Goal: Task Accomplishment & Management: Use online tool/utility

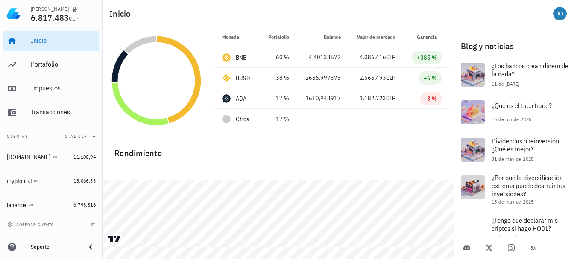
scroll to position [294, 0]
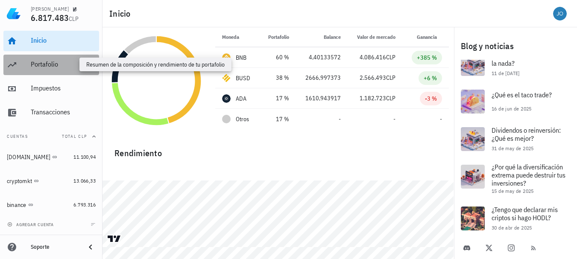
click at [48, 66] on div "Portafolio" at bounding box center [63, 64] width 65 height 8
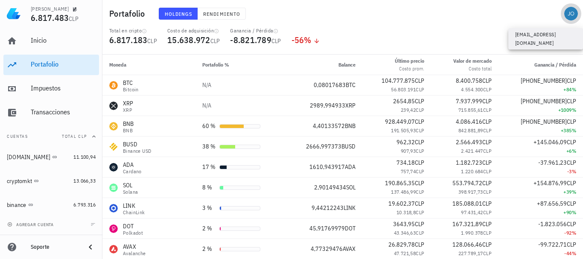
click at [571, 13] on div "avatar" at bounding box center [571, 14] width 14 height 14
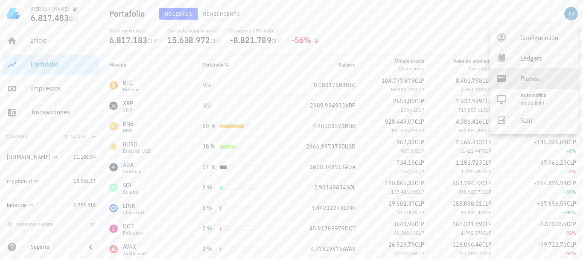
click at [534, 78] on div "Planes" at bounding box center [545, 78] width 51 height 17
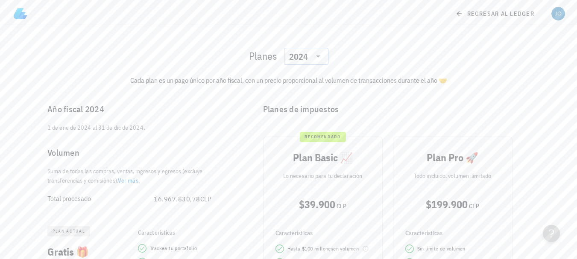
click at [320, 59] on icon at bounding box center [318, 56] width 10 height 10
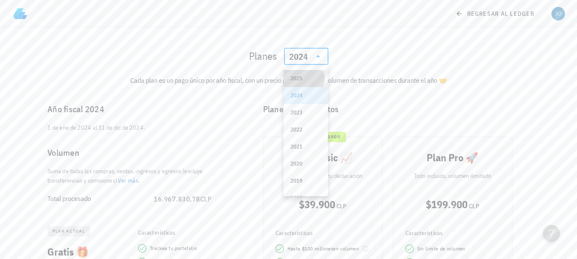
click at [297, 81] on div "2025" at bounding box center [305, 78] width 31 height 7
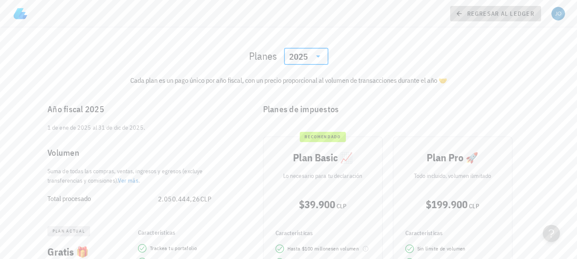
click at [459, 14] on icon at bounding box center [459, 14] width 8 height 10
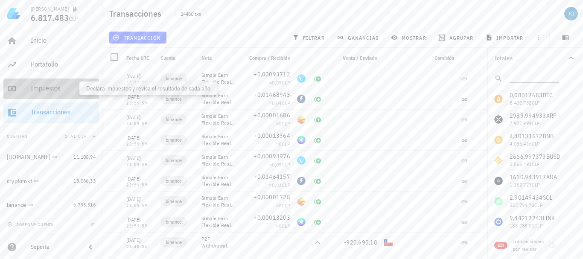
click at [40, 86] on div "Impuestos" at bounding box center [63, 88] width 65 height 8
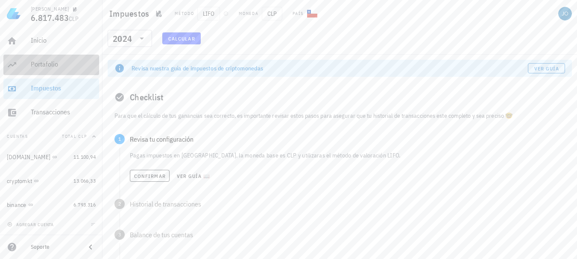
click at [48, 60] on div "Portafolio" at bounding box center [63, 64] width 65 height 19
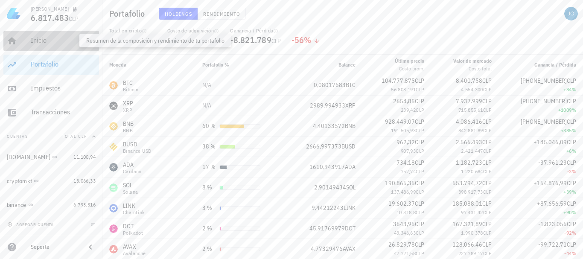
click at [44, 43] on div "Inicio" at bounding box center [63, 40] width 65 height 8
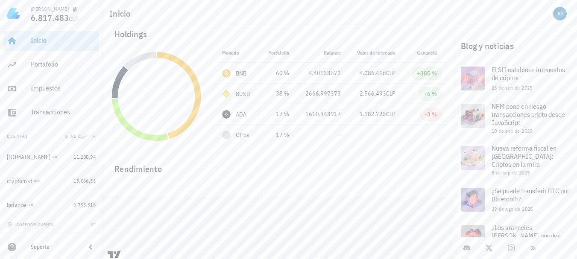
scroll to position [28, 0]
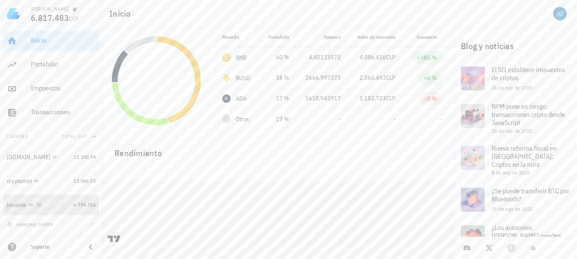
click at [19, 205] on div "binance" at bounding box center [17, 204] width 20 height 7
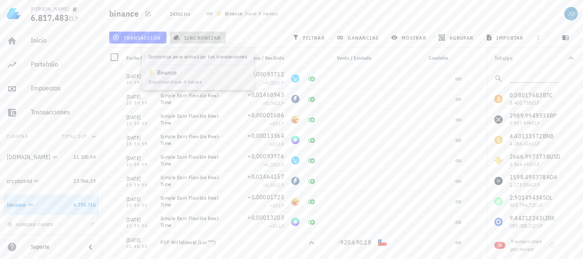
click at [198, 36] on span "sincronizar" at bounding box center [198, 37] width 46 height 7
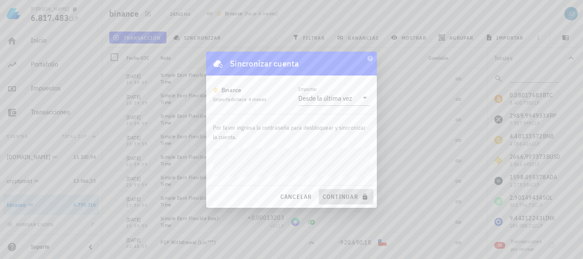
click at [340, 194] on span "continuar" at bounding box center [346, 197] width 48 height 8
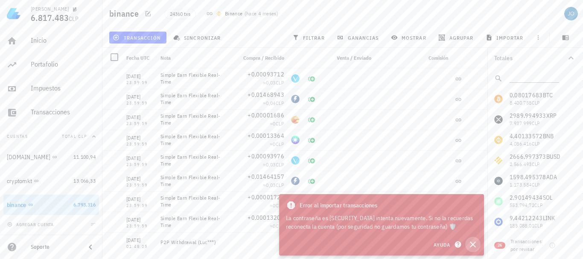
click at [476, 245] on icon "button" at bounding box center [473, 244] width 10 height 10
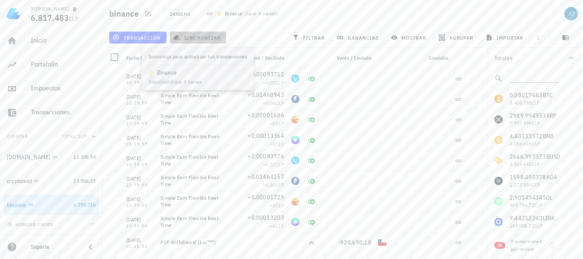
click at [202, 41] on span "sincronizar" at bounding box center [198, 37] width 46 height 7
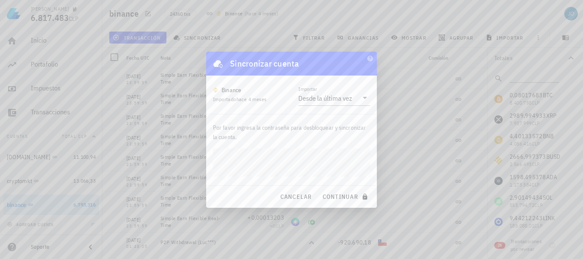
click at [371, 178] on div "Por favor ingresa la contraseña para desbloquear y sincronizar la cuenta." at bounding box center [291, 149] width 171 height 71
click at [342, 195] on span "continuar" at bounding box center [346, 197] width 48 height 8
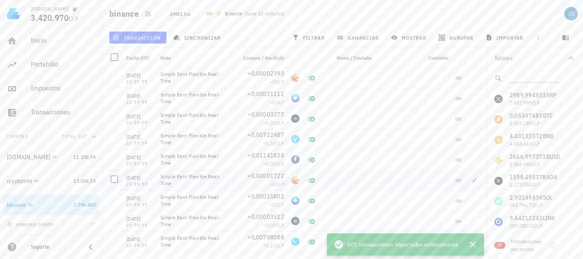
scroll to position [4711, 0]
click at [18, 179] on div "cryptomkt" at bounding box center [19, 181] width 25 height 7
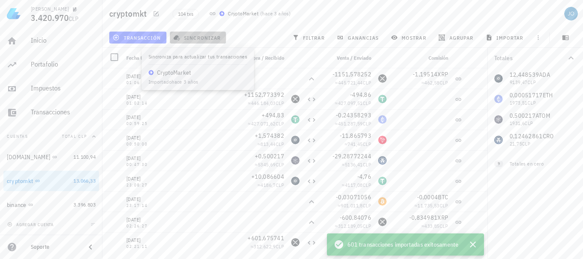
click at [197, 38] on span "sincronizar" at bounding box center [198, 37] width 46 height 7
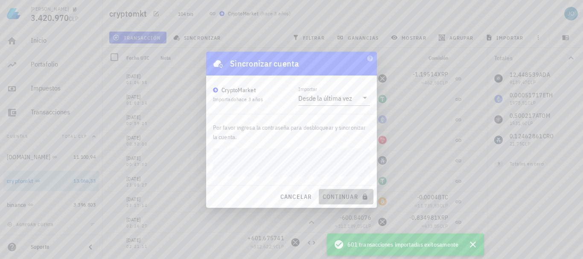
click at [341, 196] on span "continuar" at bounding box center [346, 197] width 48 height 8
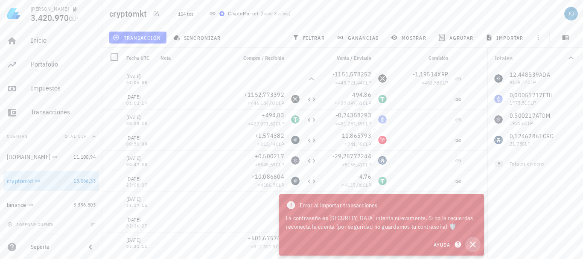
click at [473, 245] on icon "button" at bounding box center [473, 245] width 6 height 6
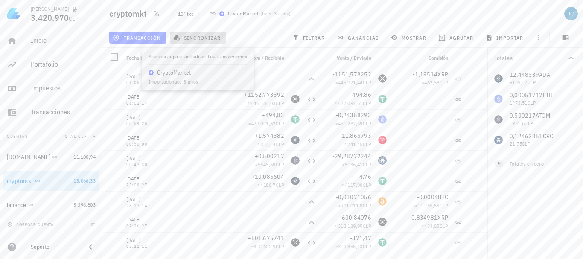
click at [209, 37] on span "sincronizar" at bounding box center [198, 37] width 46 height 7
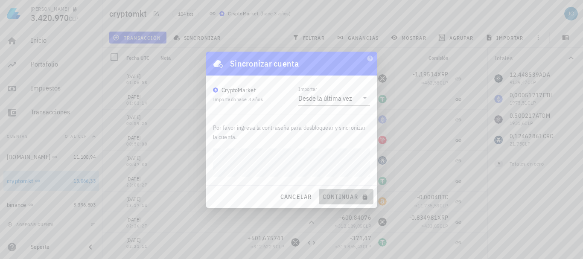
click at [342, 196] on span "continuar" at bounding box center [346, 197] width 48 height 8
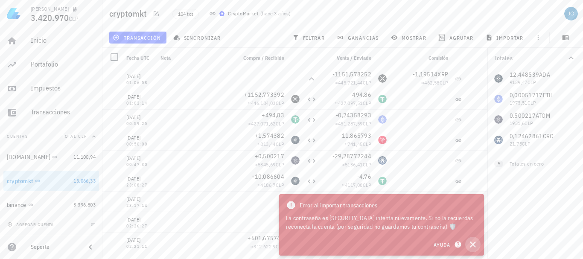
click at [474, 245] on icon "button" at bounding box center [473, 245] width 6 height 6
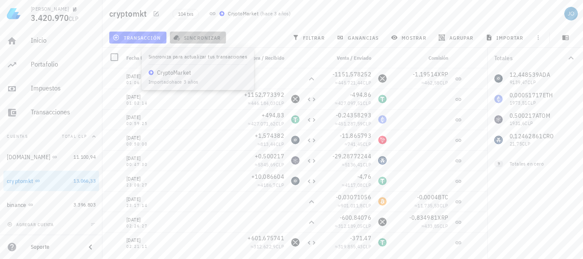
click at [207, 37] on span "sincronizar" at bounding box center [198, 37] width 46 height 7
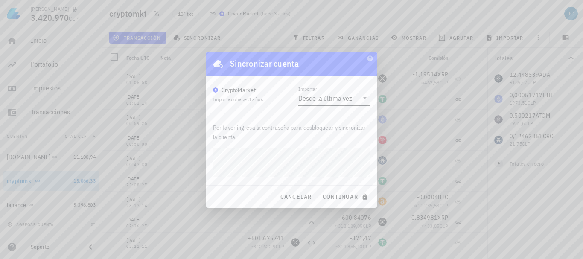
click at [362, 102] on icon at bounding box center [365, 98] width 10 height 10
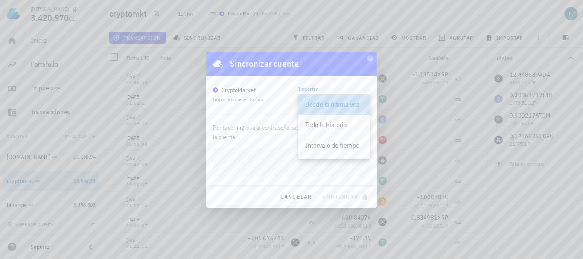
click at [362, 102] on div "Desde la última vez" at bounding box center [334, 104] width 58 height 8
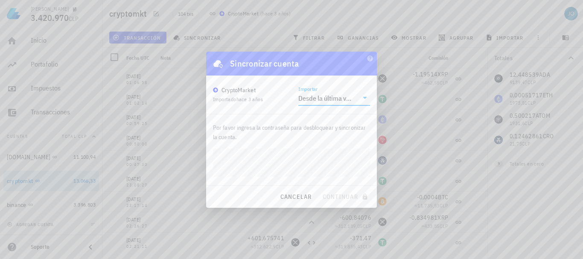
click at [354, 102] on input "Importar" at bounding box center [356, 98] width 4 height 14
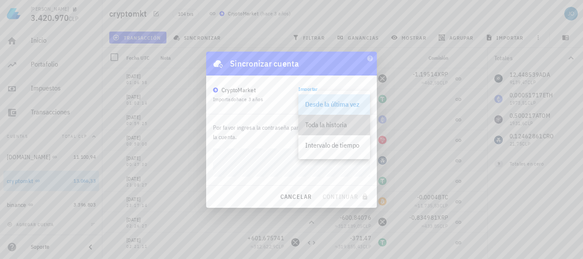
click at [341, 124] on div "Toda la historia" at bounding box center [334, 125] width 58 height 8
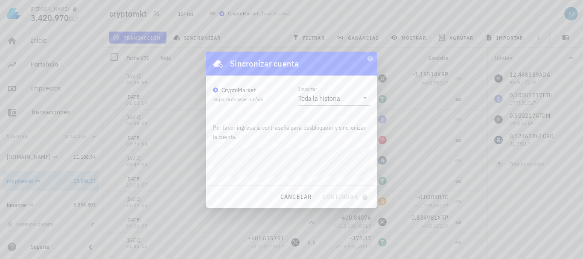
click at [251, 204] on div "cancelar continuar" at bounding box center [291, 197] width 171 height 22
click at [187, 102] on div at bounding box center [291, 129] width 583 height 259
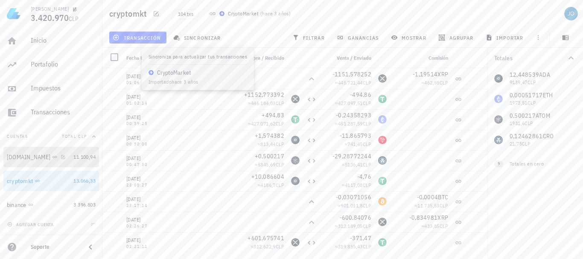
click at [25, 158] on div "[DOMAIN_NAME]" at bounding box center [29, 157] width 44 height 7
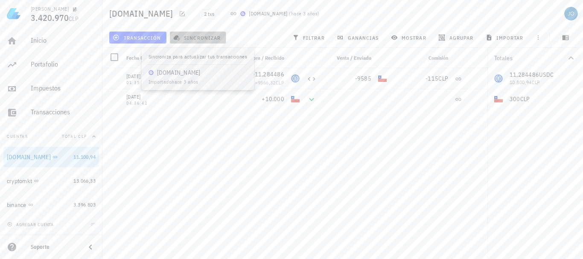
click at [204, 36] on span "sincronizar" at bounding box center [198, 37] width 46 height 7
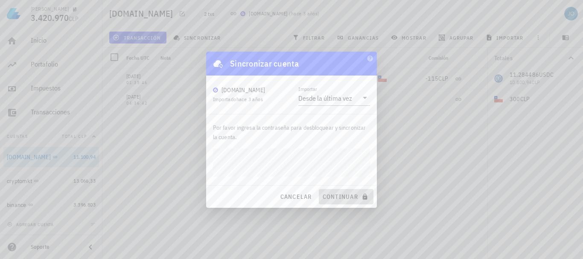
click at [329, 193] on span "continuar" at bounding box center [346, 197] width 48 height 8
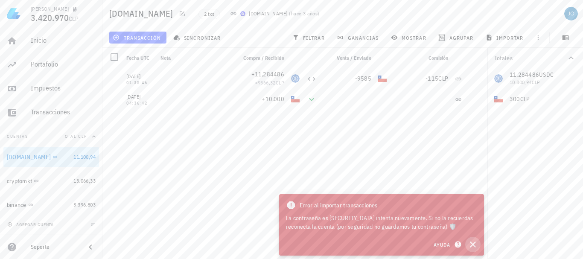
click at [472, 244] on icon "button" at bounding box center [473, 245] width 6 height 6
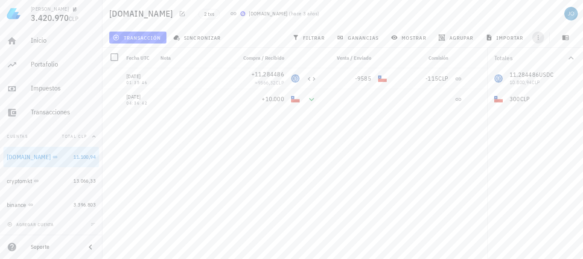
click at [536, 37] on icon "button" at bounding box center [538, 37] width 7 height 7
click at [565, 39] on icon "button" at bounding box center [565, 37] width 6 height 5
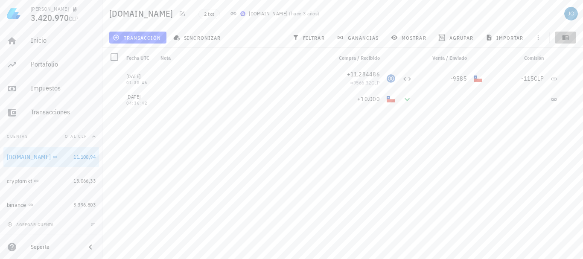
click at [565, 39] on icon "button" at bounding box center [565, 37] width 6 height 5
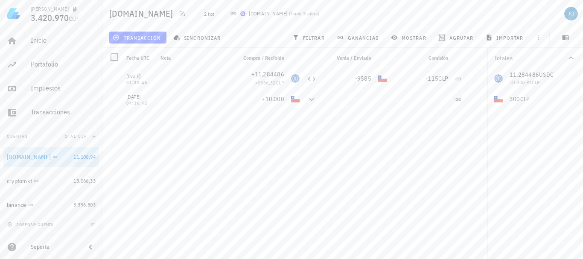
click at [230, 13] on icon at bounding box center [233, 13] width 7 height 7
click at [240, 15] on img at bounding box center [242, 13] width 5 height 5
